Goal: Find specific page/section: Find specific page/section

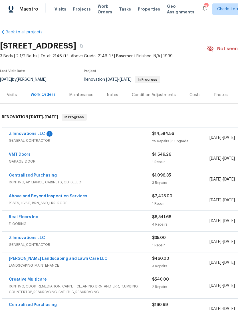
click at [33, 133] on link "Z Innovations LLC" at bounding box center [27, 134] width 36 height 4
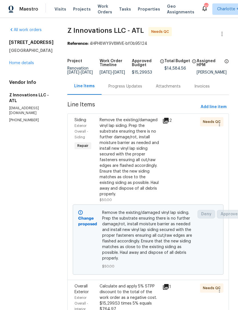
click at [127, 89] on div "Progress Updates" at bounding box center [126, 87] width 34 height 6
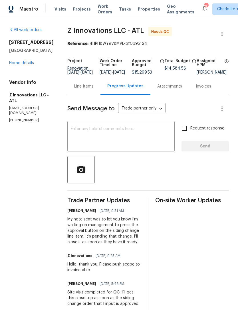
click at [27, 65] on link "Home details" at bounding box center [21, 63] width 25 height 4
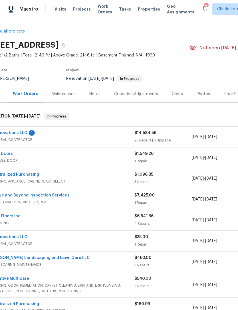
scroll to position [1, 18]
click at [17, 133] on link "Z Innovations LLC" at bounding box center [9, 133] width 36 height 4
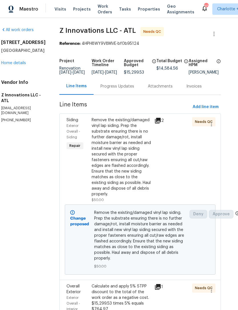
scroll to position [0, 8]
